Goal: Information Seeking & Learning: Stay updated

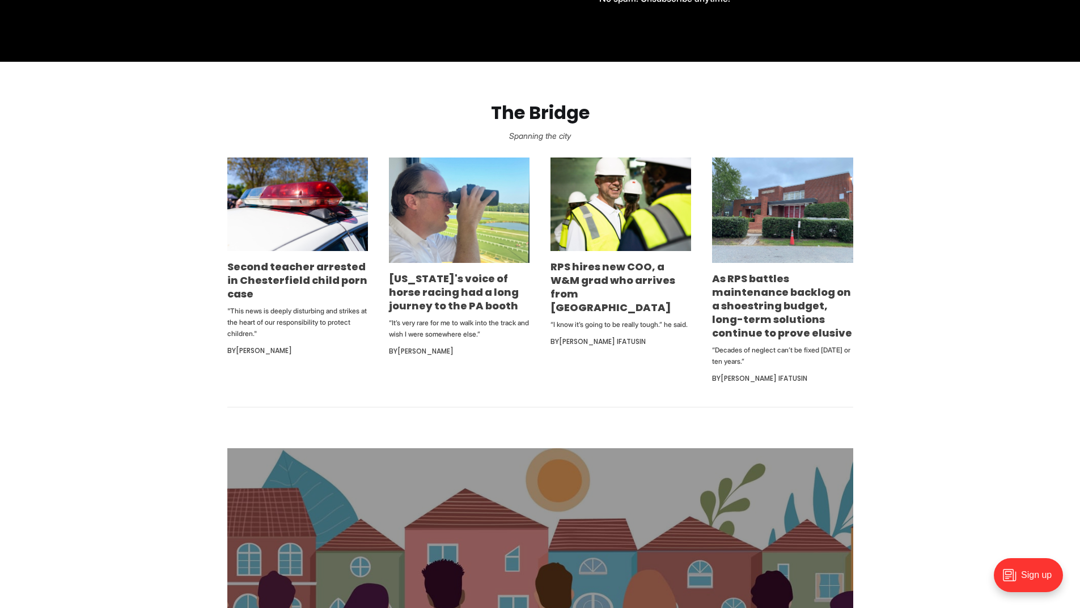
scroll to position [624, 0]
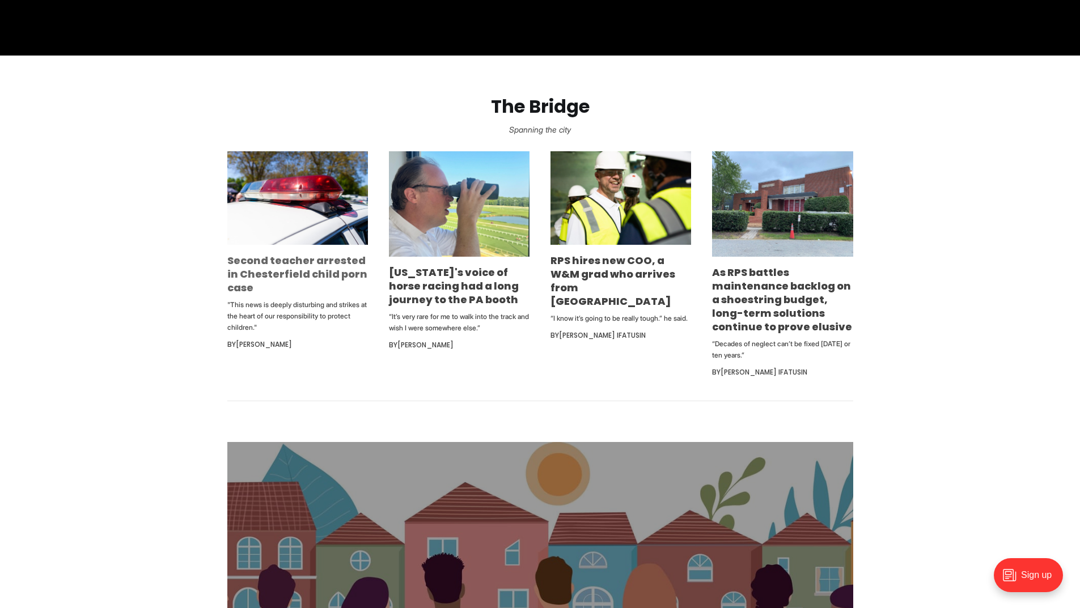
click at [280, 278] on link "Second teacher arrested in Chesterfield child porn case" at bounding box center [297, 273] width 140 height 41
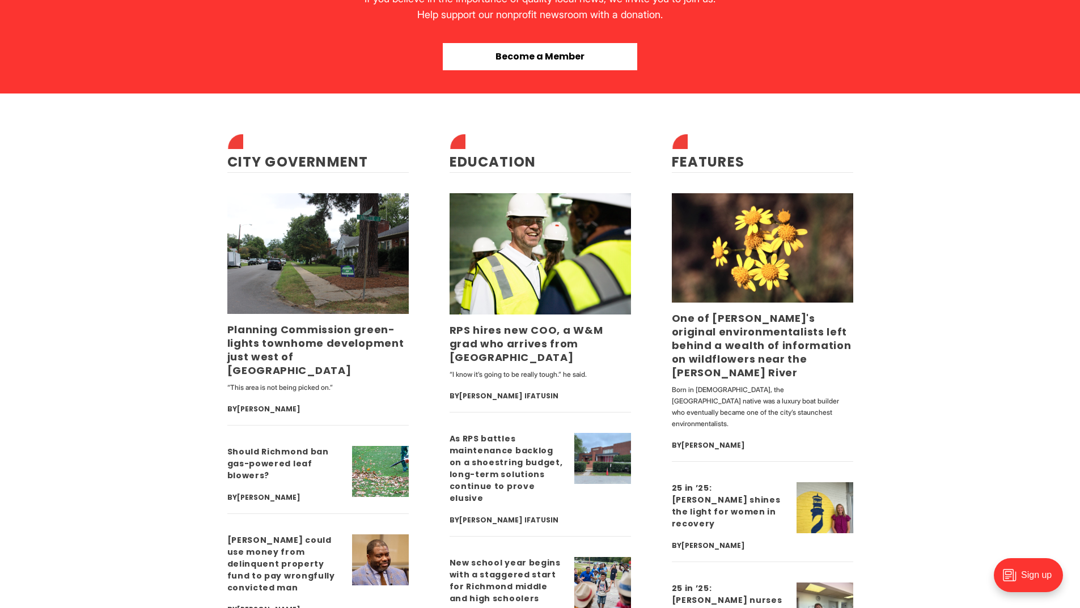
scroll to position [2722, 0]
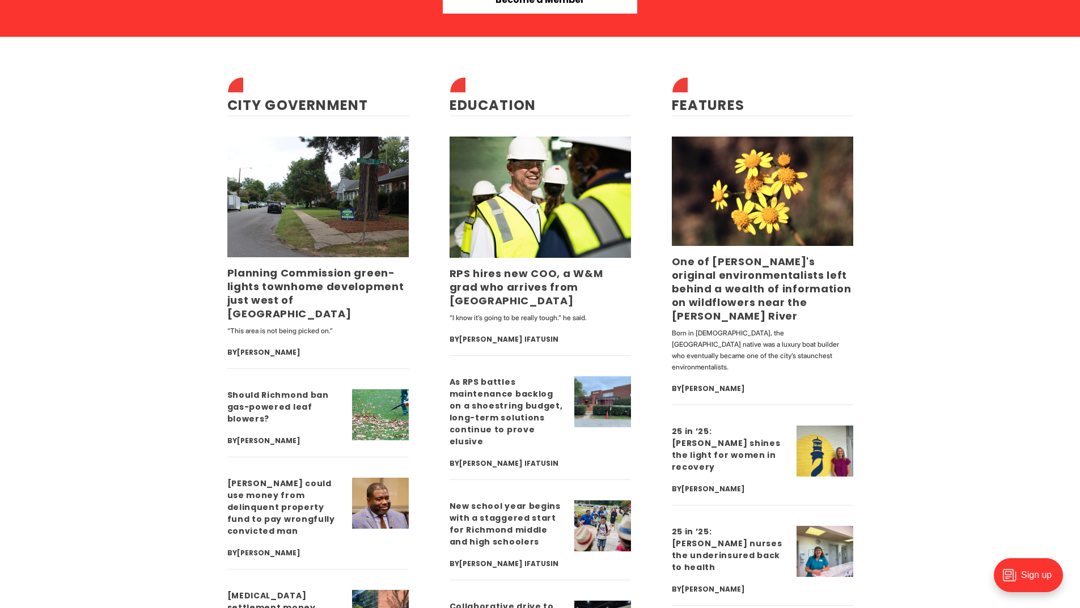
click at [263, 488] on h3 "Richmond could use money from delinquent property fund to pay wrongfully convic…" at bounding box center [285, 508] width 116 height 60
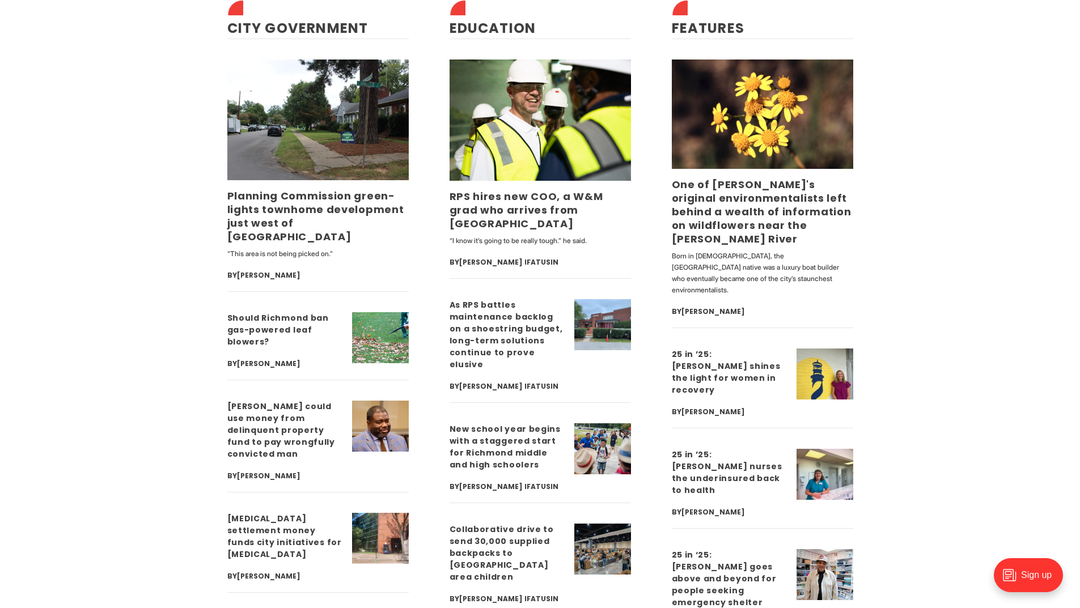
scroll to position [2835, 0]
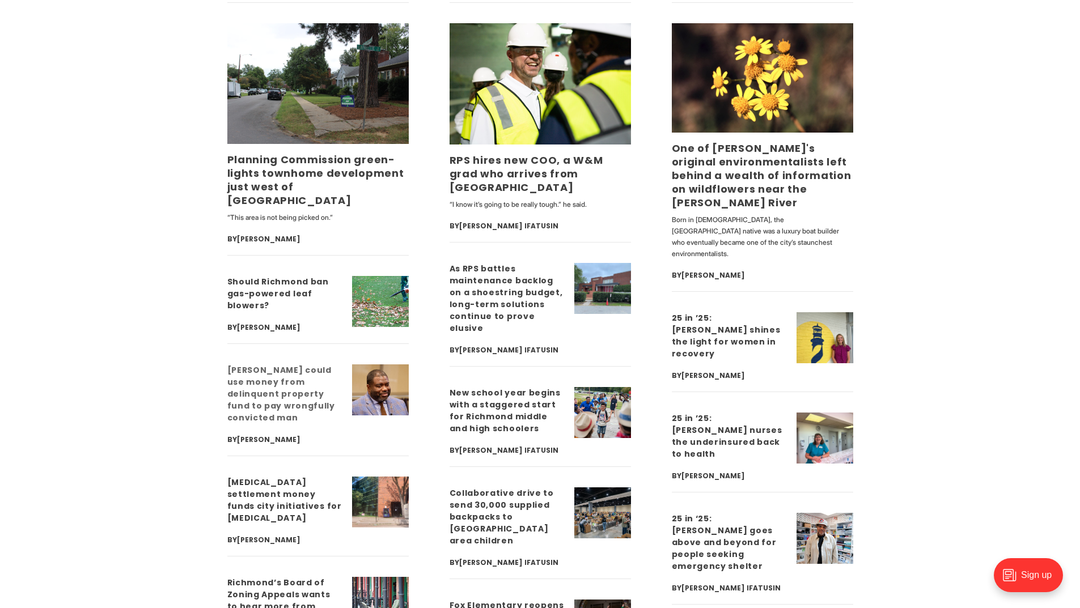
click at [255, 374] on link "[PERSON_NAME] could use money from delinquent property fund to pay wrongfully c…" at bounding box center [281, 394] width 108 height 59
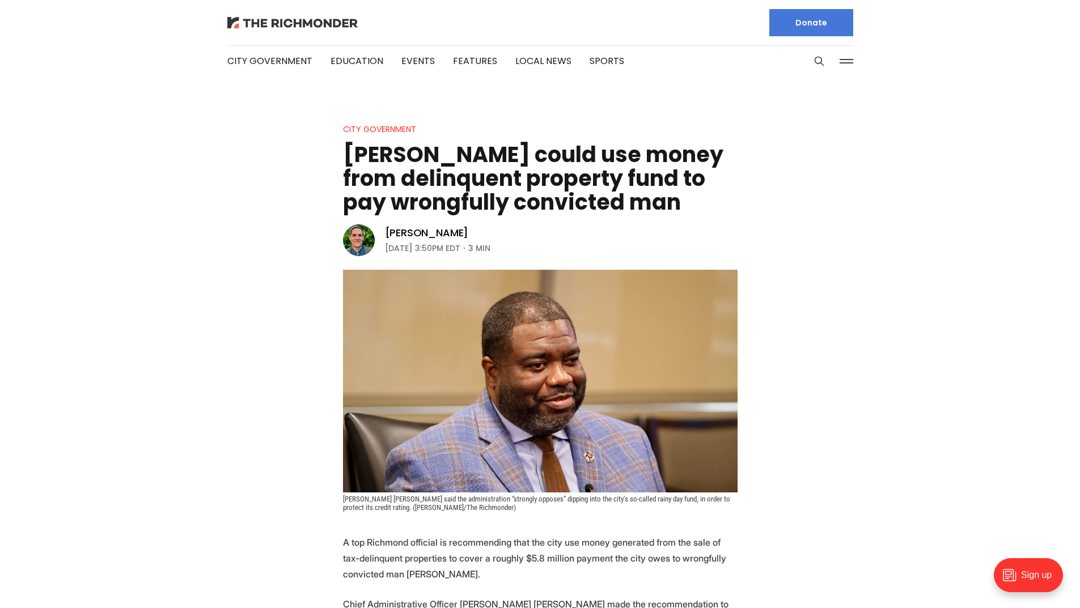
click at [304, 26] on img at bounding box center [292, 22] width 130 height 11
